Goal: Information Seeking & Learning: Learn about a topic

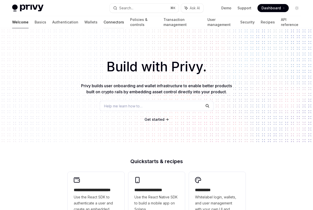
click at [103, 22] on link "Connectors" at bounding box center [113, 22] width 20 height 12
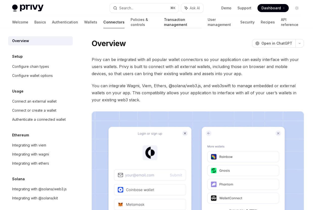
click at [164, 22] on link "Transaction management" at bounding box center [183, 22] width 38 height 12
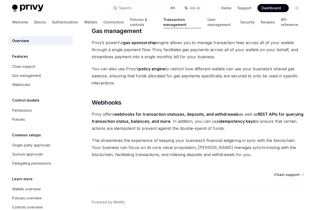
scroll to position [421, 0]
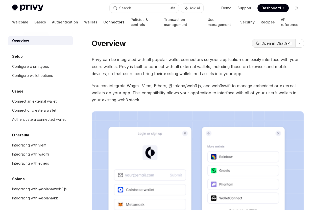
click at [277, 42] on span "Open in ChatGPT" at bounding box center [276, 43] width 31 height 5
click at [208, 23] on link "User management" at bounding box center [220, 22] width 27 height 12
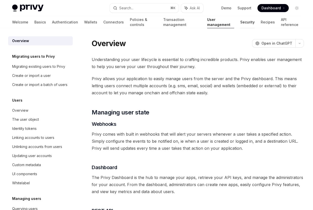
click at [240, 23] on link "Security" at bounding box center [247, 22] width 14 height 12
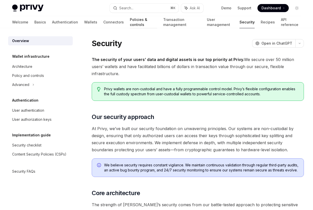
click at [130, 21] on link "Policies & controls" at bounding box center [143, 22] width 27 height 12
type textarea "*"
